Goal: Task Accomplishment & Management: Use online tool/utility

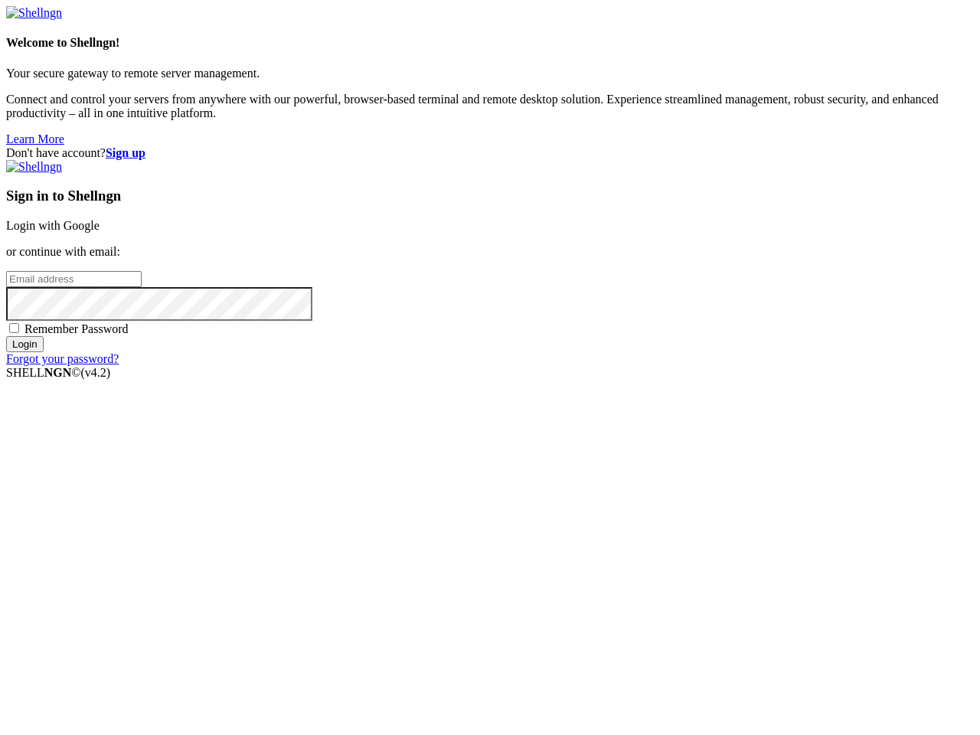
click at [142, 287] on input "email" at bounding box center [73, 279] width 135 height 16
click at [44, 352] on input "Login" at bounding box center [24, 344] width 37 height 16
click at [142, 287] on input "email" at bounding box center [73, 279] width 135 height 16
click at [44, 352] on input "Login" at bounding box center [24, 344] width 37 height 16
